Goal: Transaction & Acquisition: Download file/media

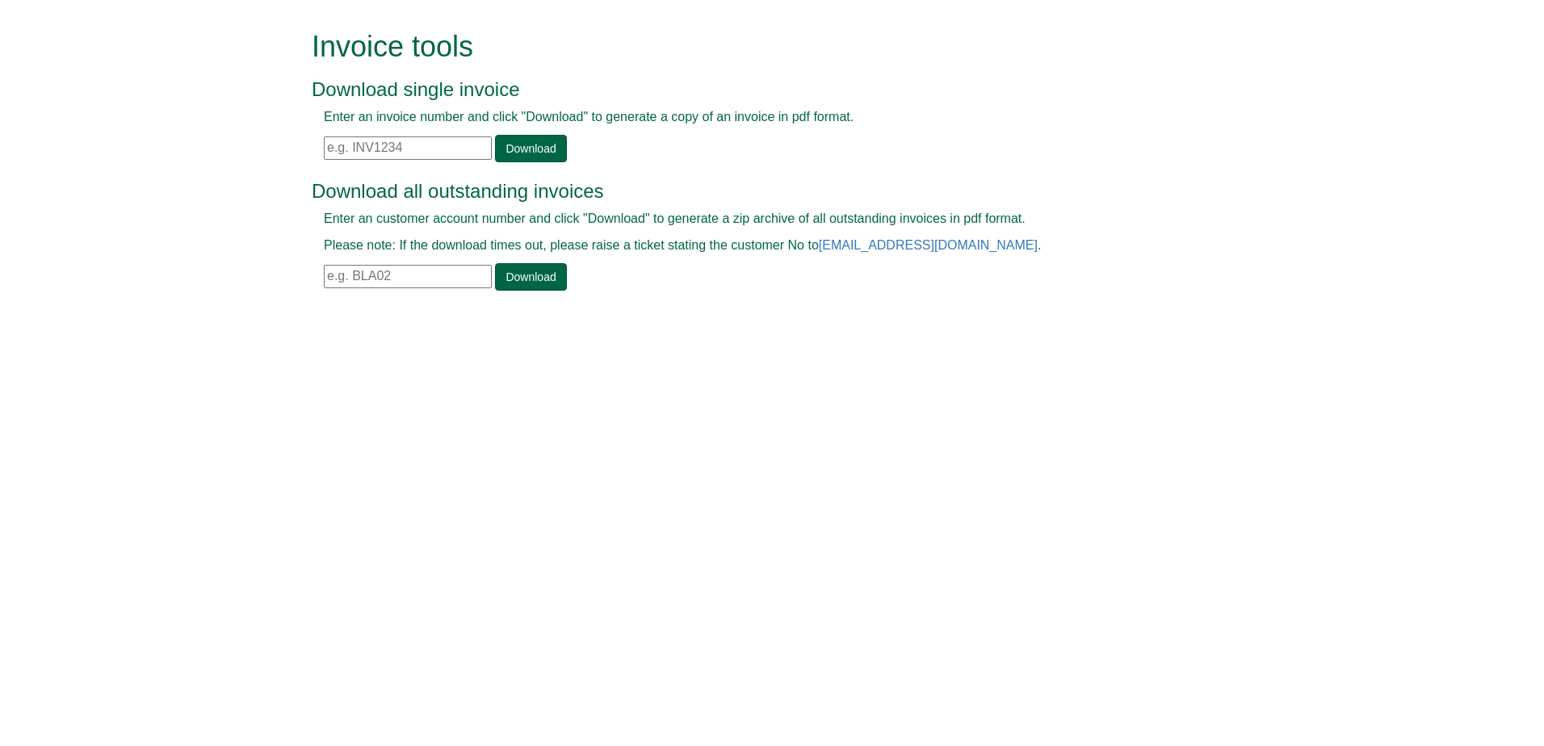
click at [372, 140] on input "text" at bounding box center [408, 147] width 168 height 23
paste input "INV1383767"
click at [506, 140] on link "Download" at bounding box center [530, 148] width 71 height 27
drag, startPoint x: 421, startPoint y: 142, endPoint x: 277, endPoint y: 134, distance: 143.9
click at [277, 134] on form "Invoice tools Download single invoice Enter an invoice number and click "Downlo…" at bounding box center [772, 162] width 1544 height 325
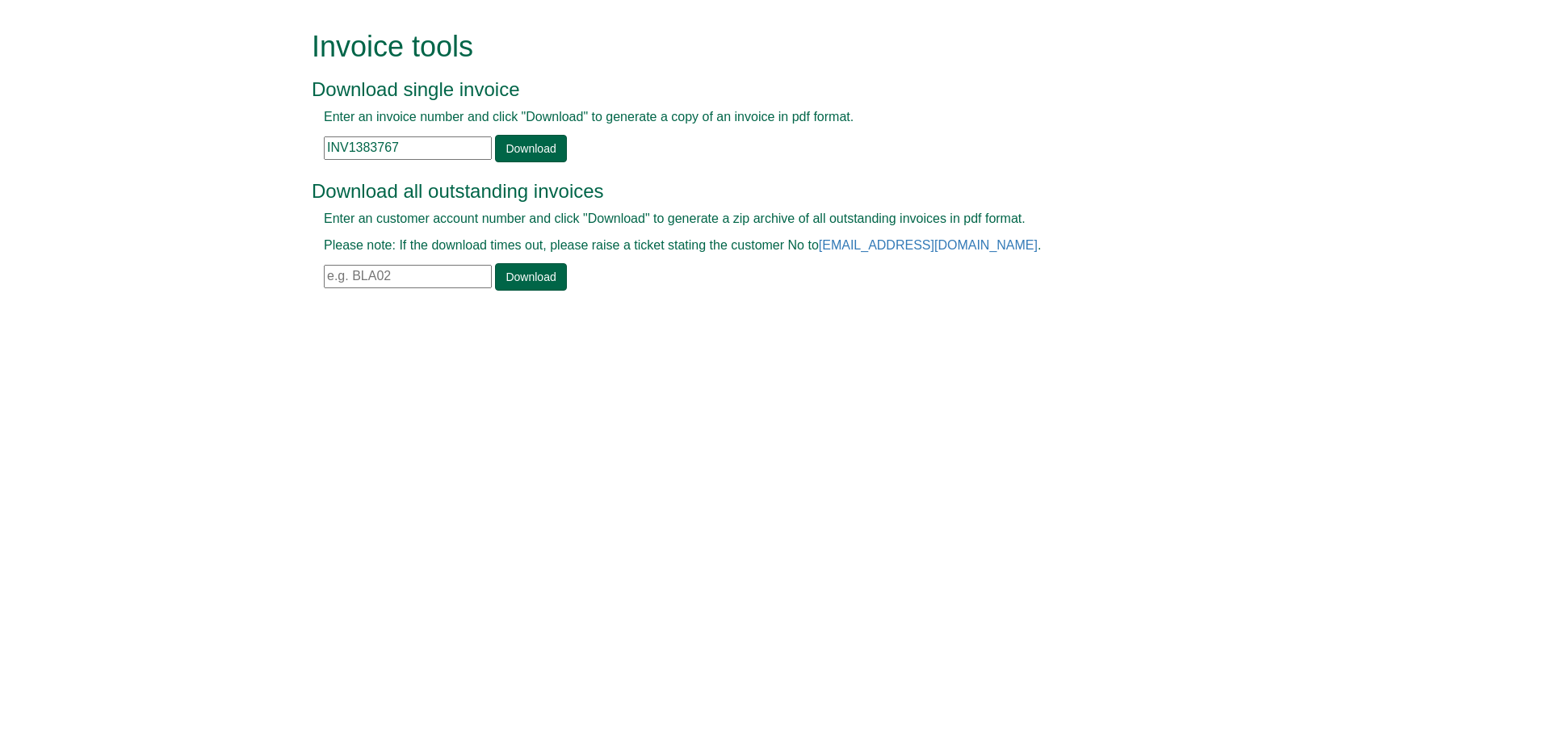
paste input "281753"
type input "INV1281753"
click at [509, 152] on link "Download" at bounding box center [530, 148] width 71 height 27
click at [385, 150] on input "text" at bounding box center [408, 147] width 168 height 23
paste input "INV1399112"
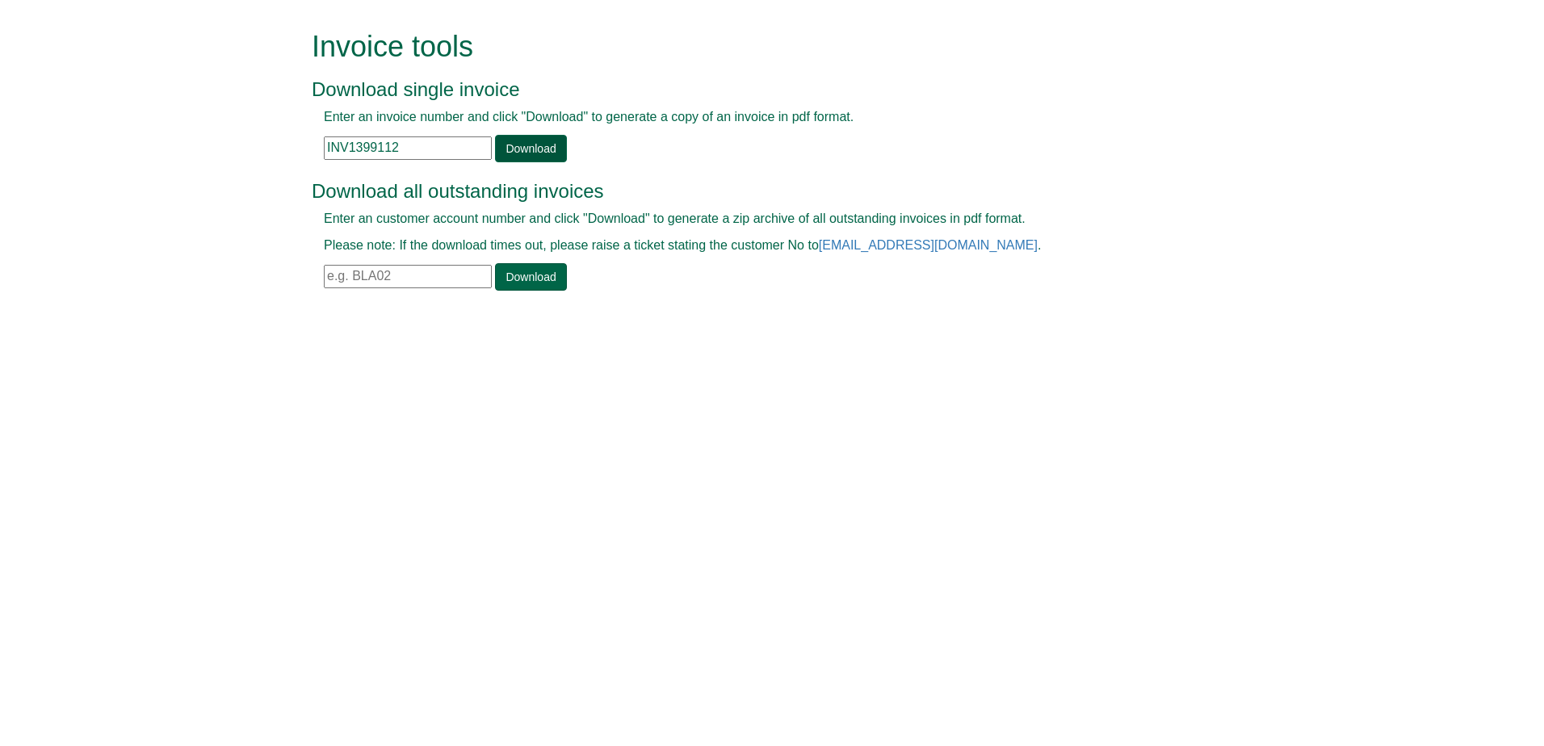
type input "INV1399112"
click at [526, 147] on link "Download" at bounding box center [530, 148] width 71 height 27
